Goal: Navigation & Orientation: Find specific page/section

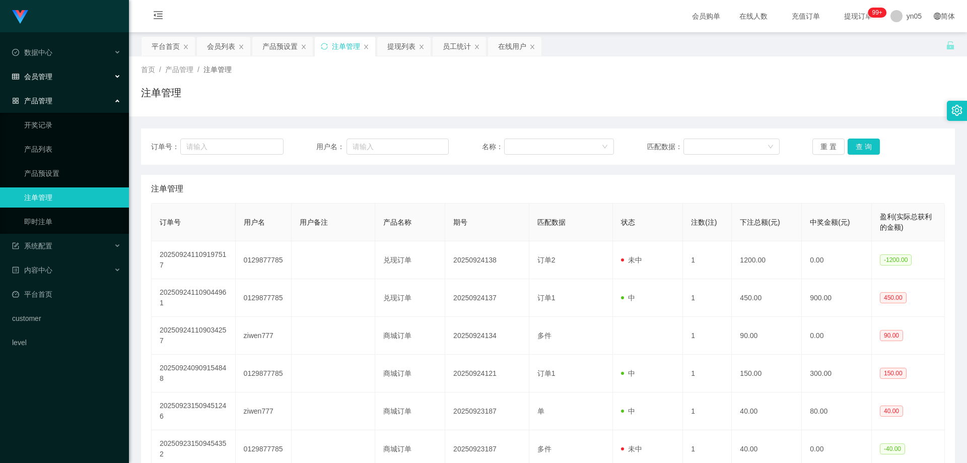
click at [59, 75] on div "会员管理" at bounding box center [64, 76] width 129 height 20
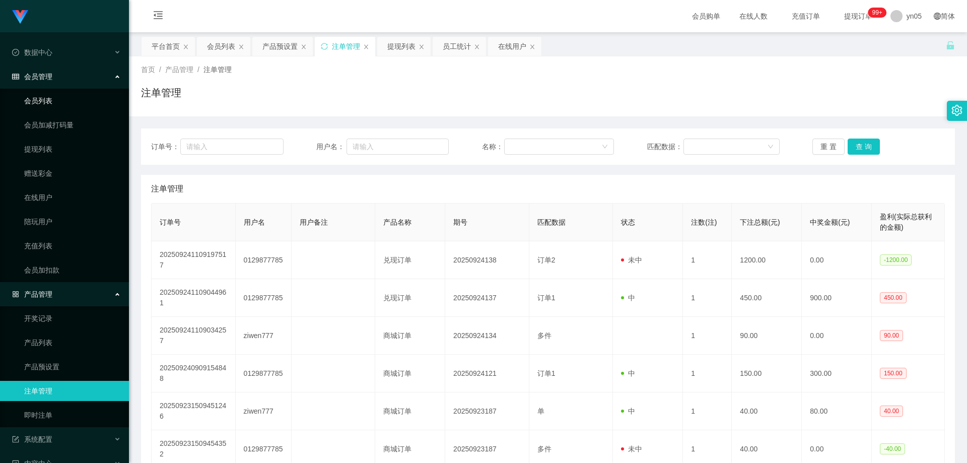
click at [56, 102] on link "会员列表" at bounding box center [72, 101] width 97 height 20
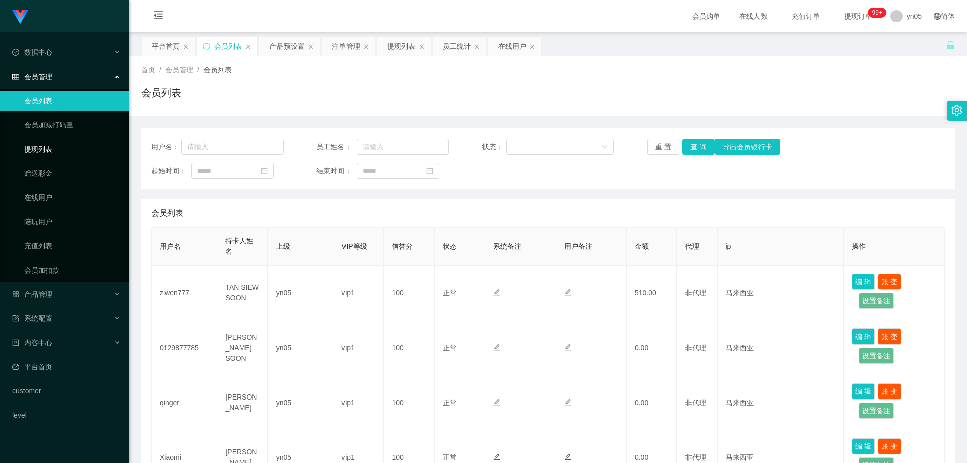
click at [55, 155] on link "提现列表" at bounding box center [72, 149] width 97 height 20
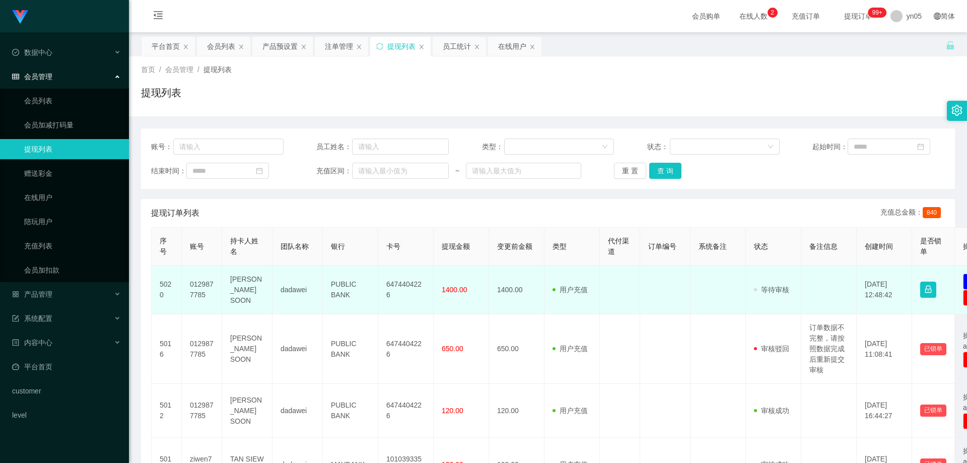
click at [208, 284] on td "0129877785" at bounding box center [202, 289] width 40 height 49
copy td "0129877785"
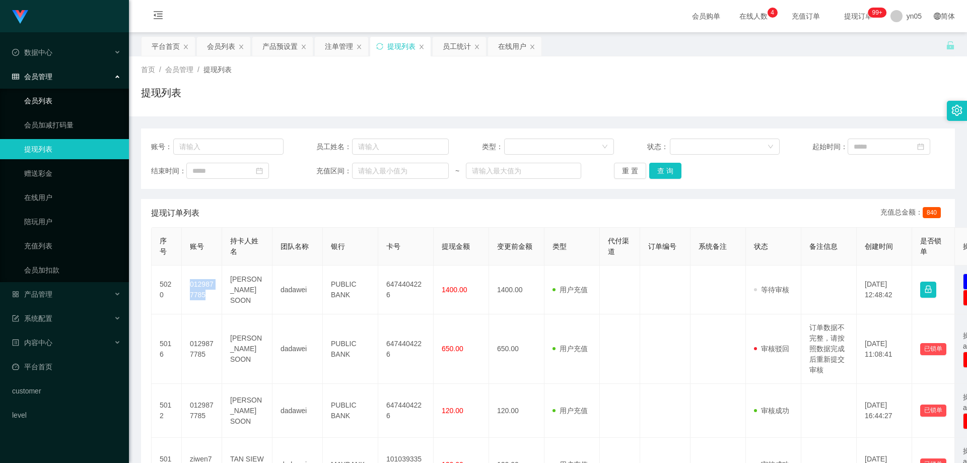
click at [35, 100] on link "会员列表" at bounding box center [72, 101] width 97 height 20
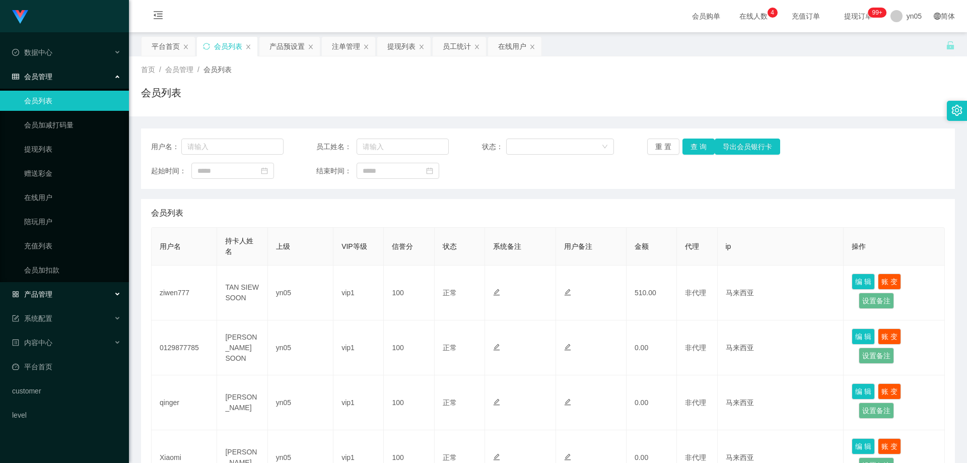
click at [43, 298] on span "产品管理" at bounding box center [32, 294] width 40 height 8
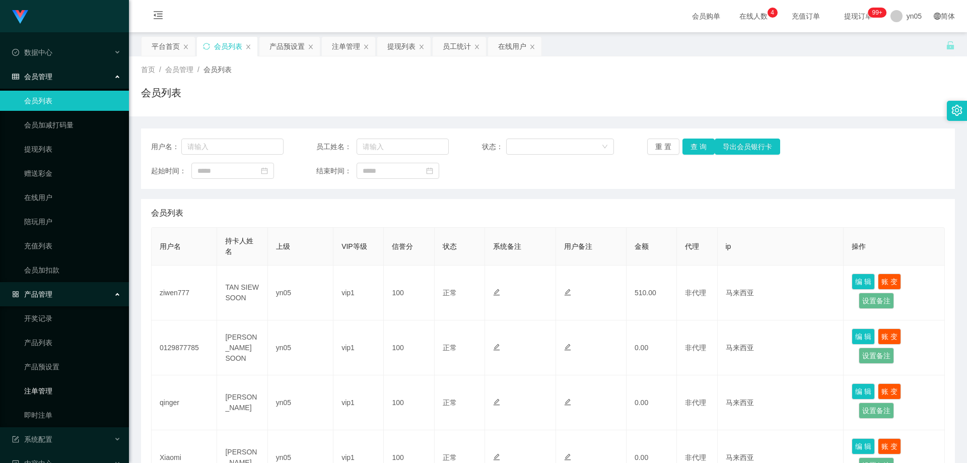
click at [52, 395] on link "注单管理" at bounding box center [72, 391] width 97 height 20
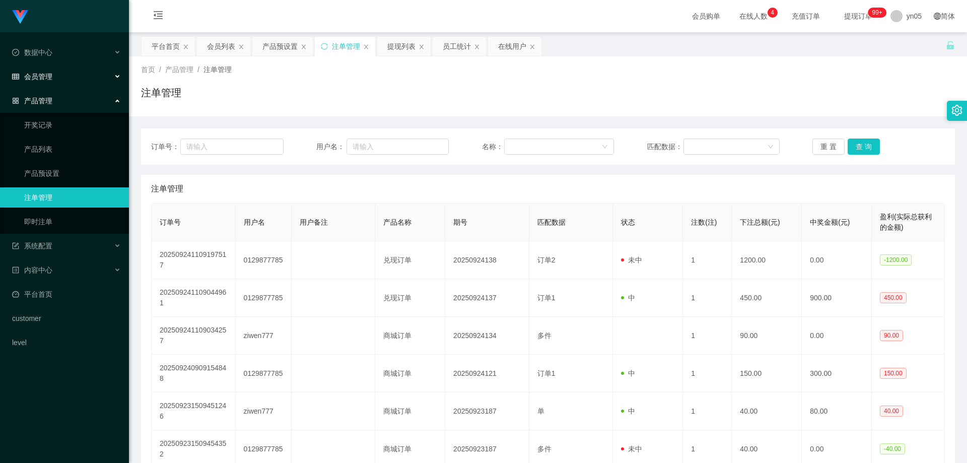
click at [50, 75] on span "会员管理" at bounding box center [32, 77] width 40 height 8
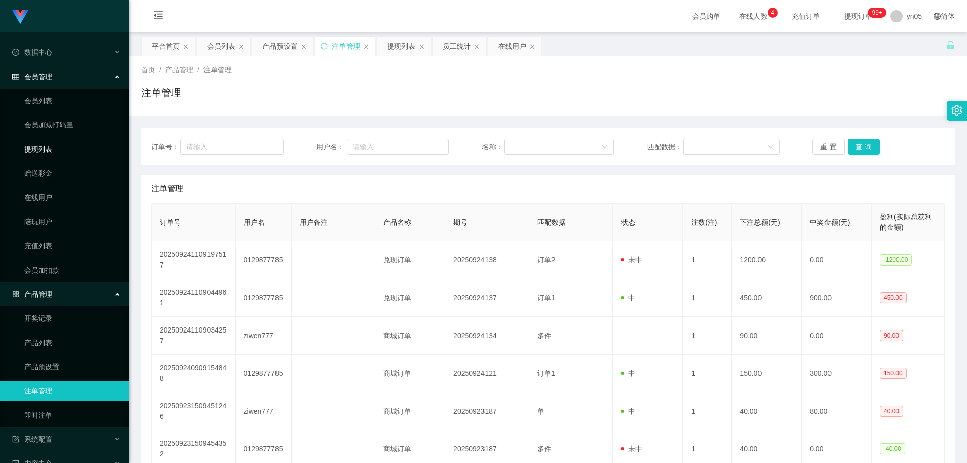
click at [50, 147] on link "提现列表" at bounding box center [72, 149] width 97 height 20
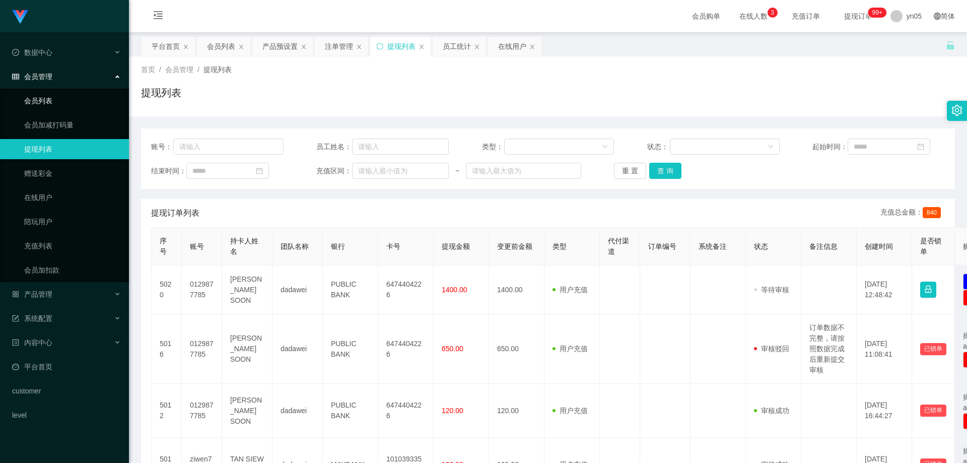
click at [43, 103] on link "会员列表" at bounding box center [72, 101] width 97 height 20
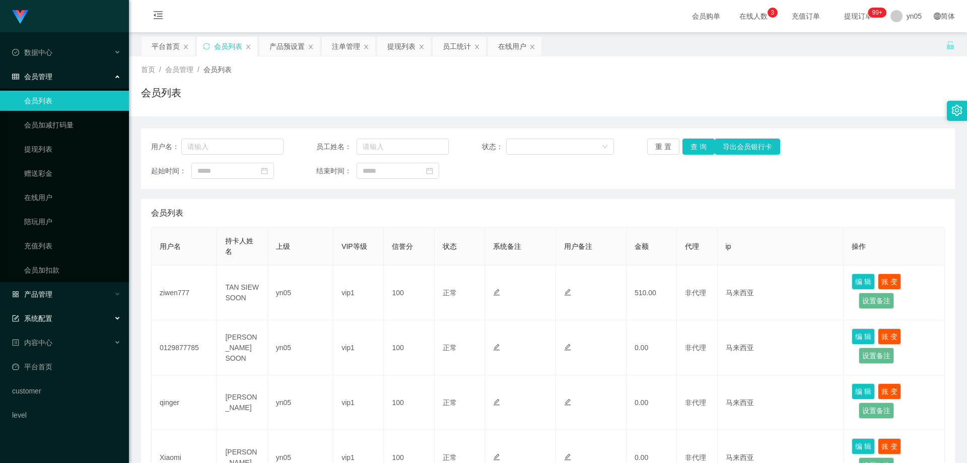
click at [49, 297] on span "产品管理" at bounding box center [32, 294] width 40 height 8
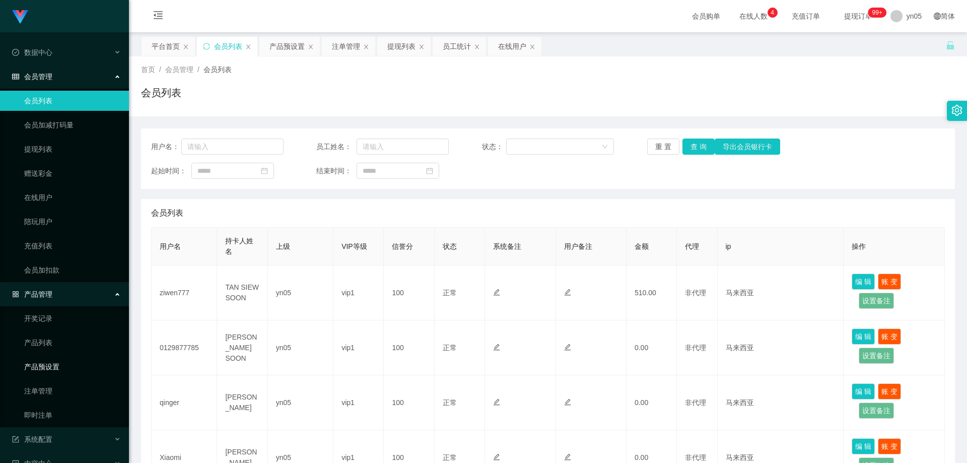
click at [61, 373] on link "产品预设置" at bounding box center [72, 367] width 97 height 20
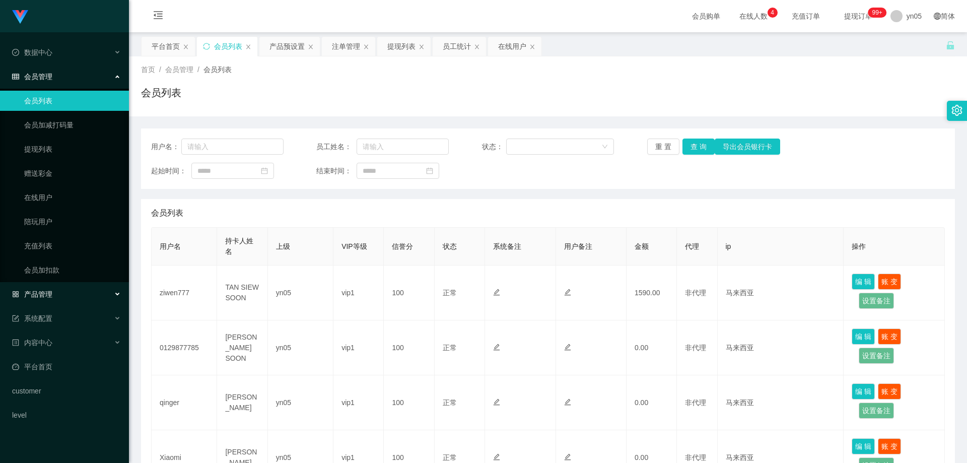
click at [54, 289] on div "产品管理" at bounding box center [64, 294] width 129 height 20
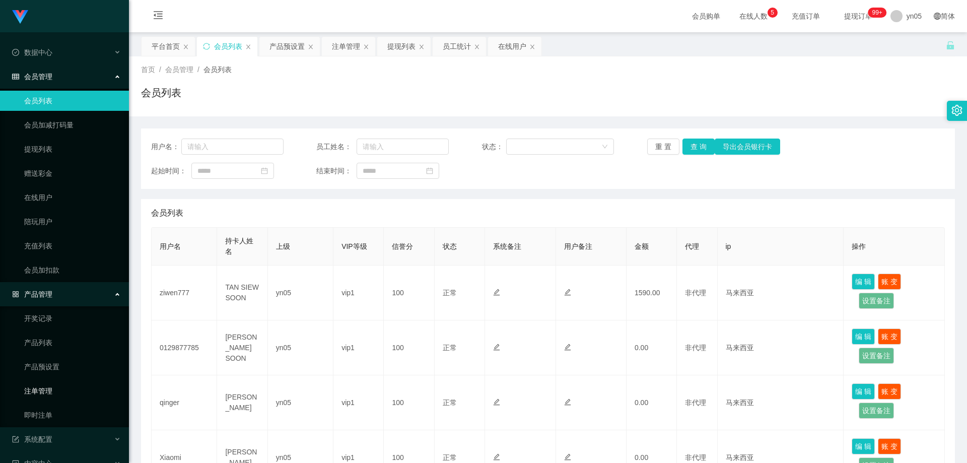
click at [46, 390] on link "注单管理" at bounding box center [72, 391] width 97 height 20
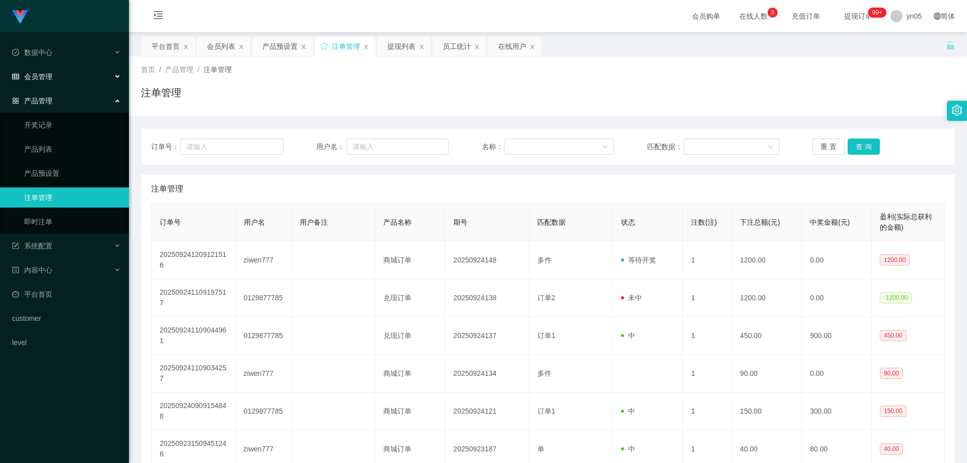
click at [60, 78] on div "会员管理" at bounding box center [64, 76] width 129 height 20
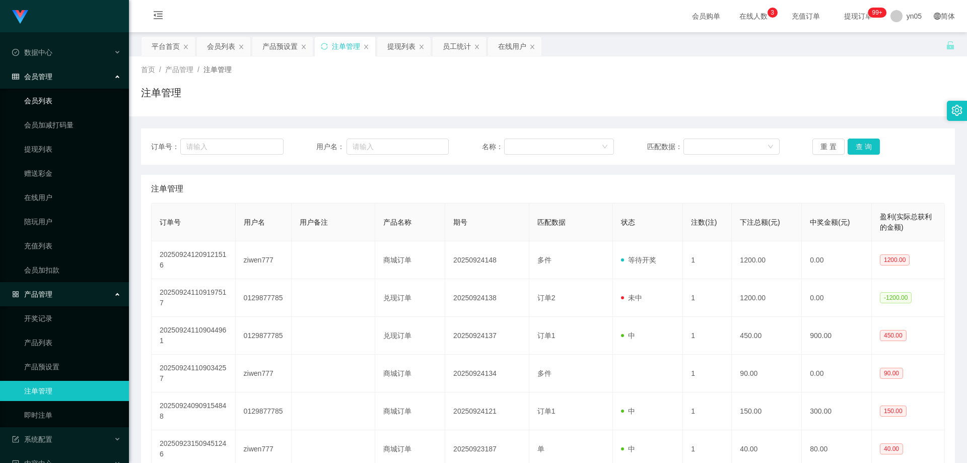
click at [54, 95] on link "会员列表" at bounding box center [72, 101] width 97 height 20
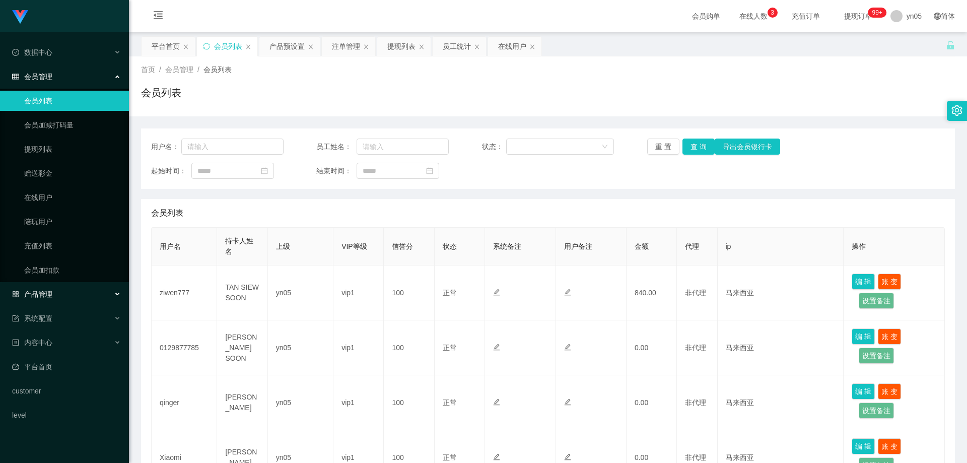
click at [44, 290] on span "产品管理" at bounding box center [32, 294] width 40 height 8
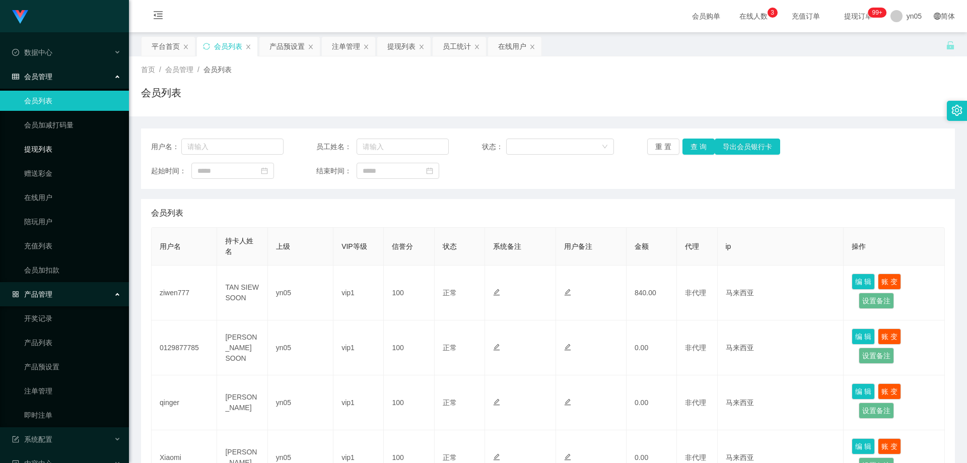
click at [47, 154] on link "提现列表" at bounding box center [72, 149] width 97 height 20
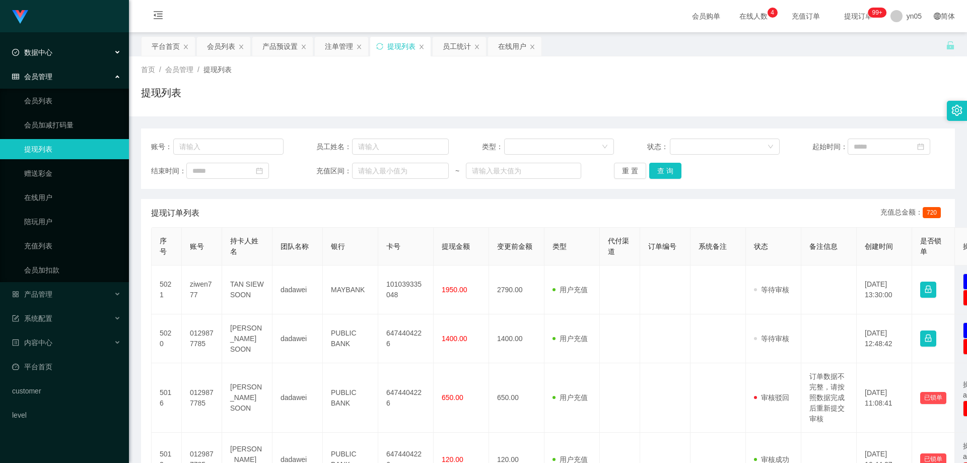
click at [40, 51] on span "数据中心" at bounding box center [32, 52] width 40 height 8
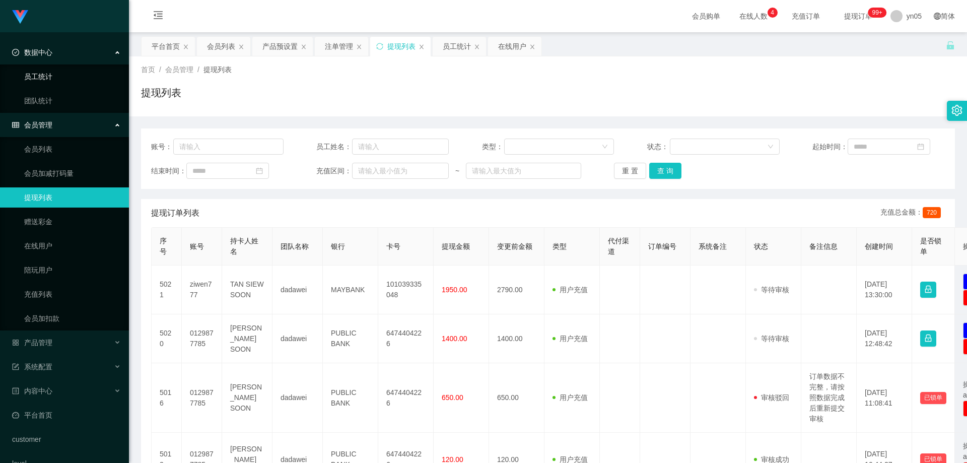
click at [45, 81] on link "员工统计" at bounding box center [72, 76] width 97 height 20
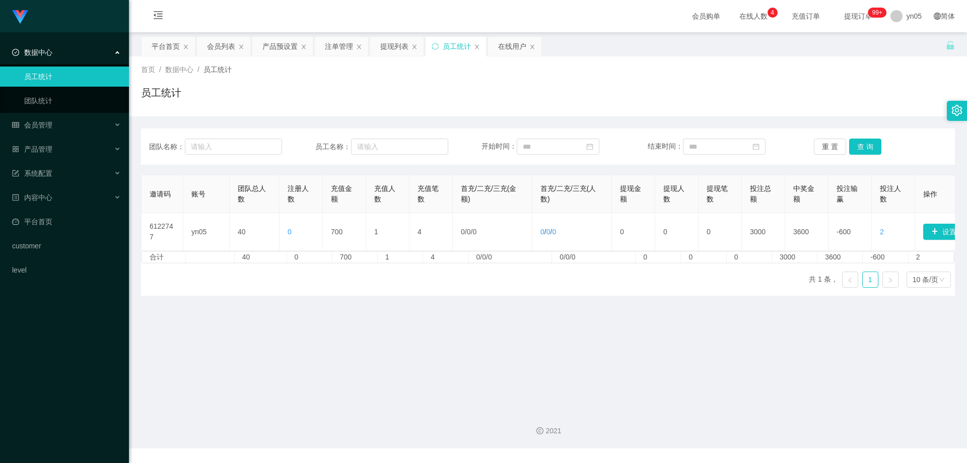
click at [55, 55] on div "数据中心" at bounding box center [64, 52] width 129 height 20
